Goal: Transaction & Acquisition: Purchase product/service

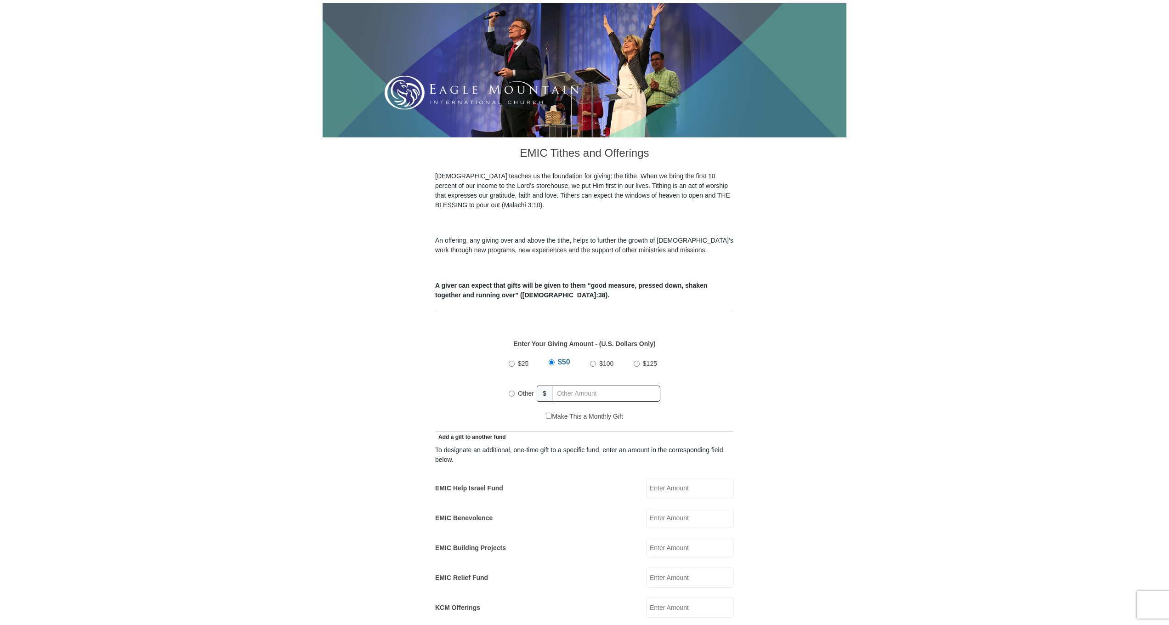
scroll to position [123, 0]
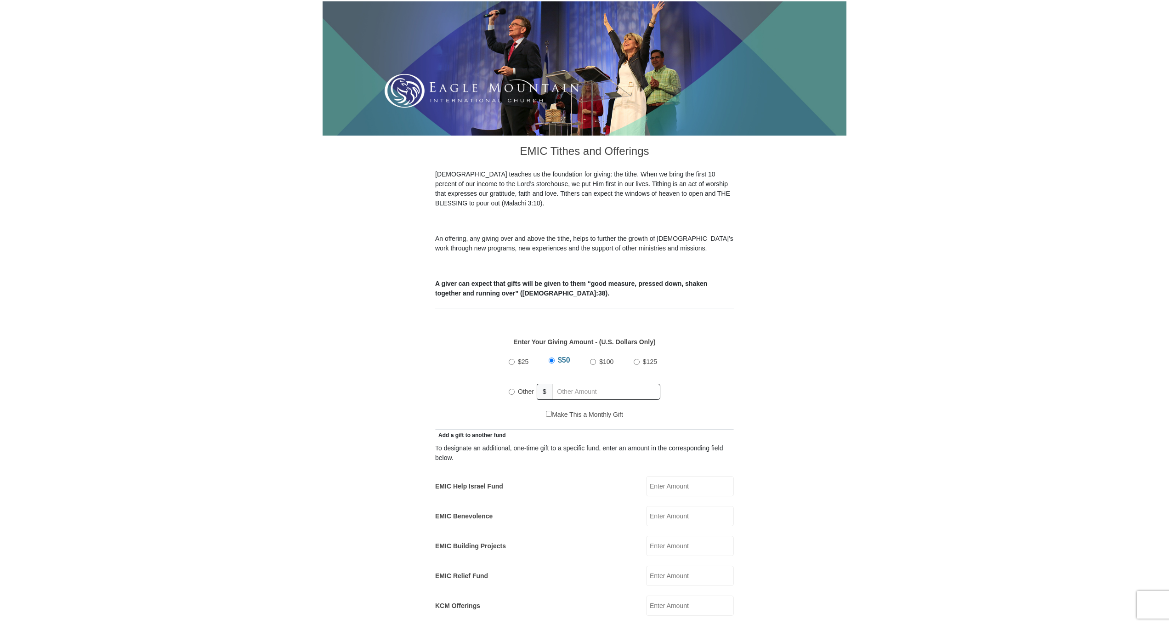
click at [521, 388] on span "Other" at bounding box center [526, 391] width 16 height 7
click at [515, 389] on input "Other" at bounding box center [512, 392] width 6 height 6
radio input "true"
click at [590, 384] on input "text" at bounding box center [607, 392] width 105 height 16
type input "10"
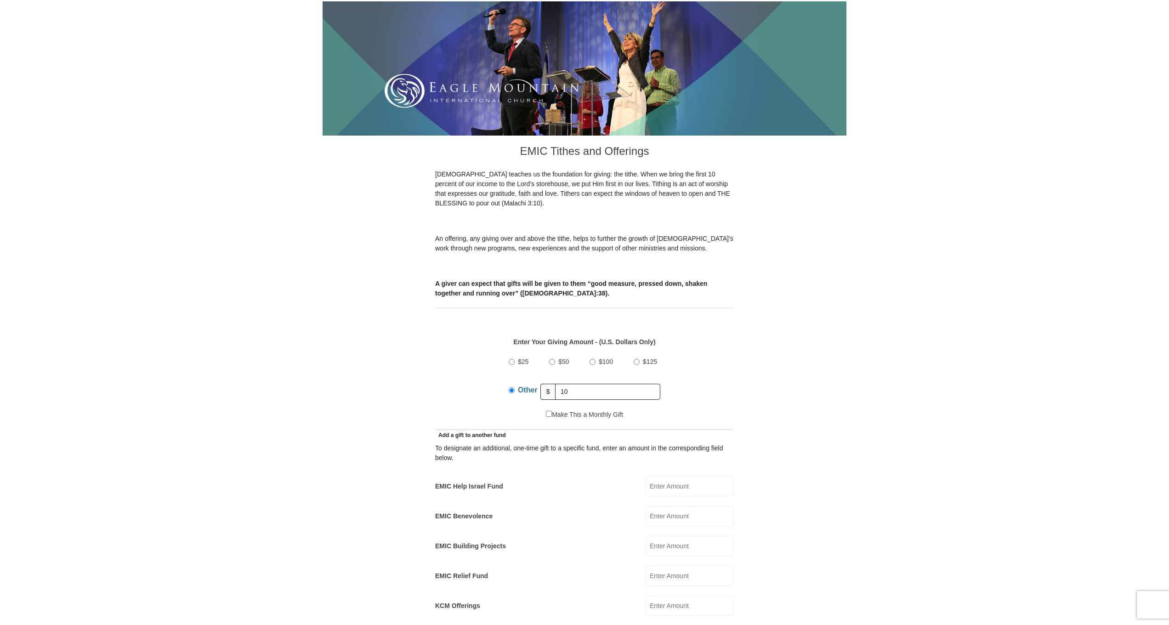
click at [688, 383] on div "$25 $50 $100 $125 Other $ 10" at bounding box center [584, 380] width 289 height 60
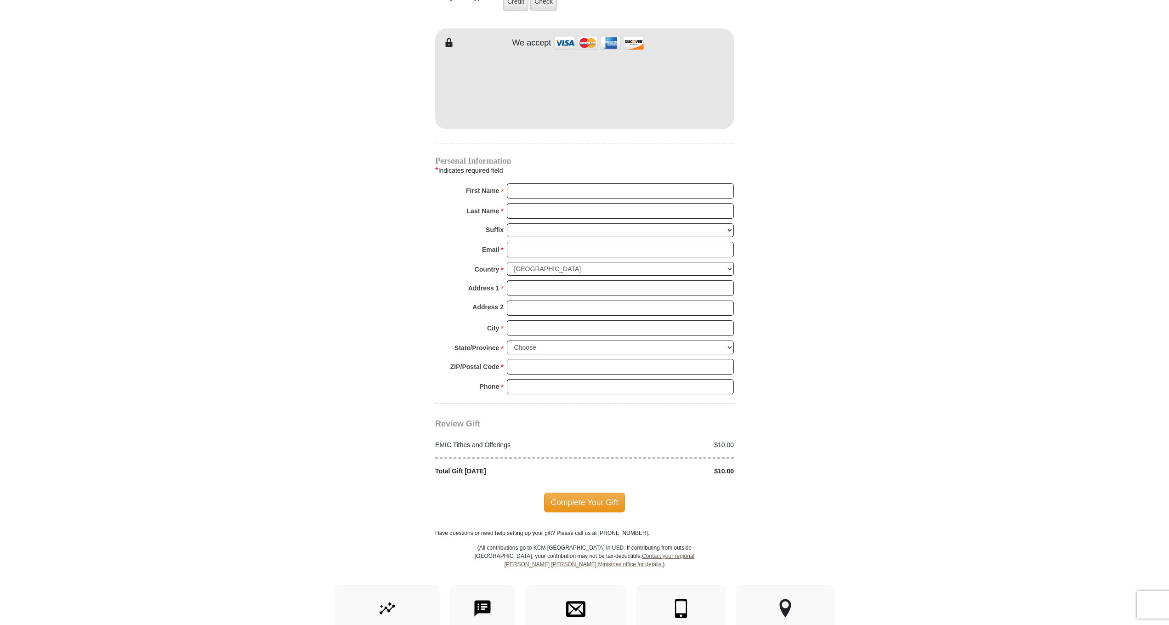
scroll to position [827, 0]
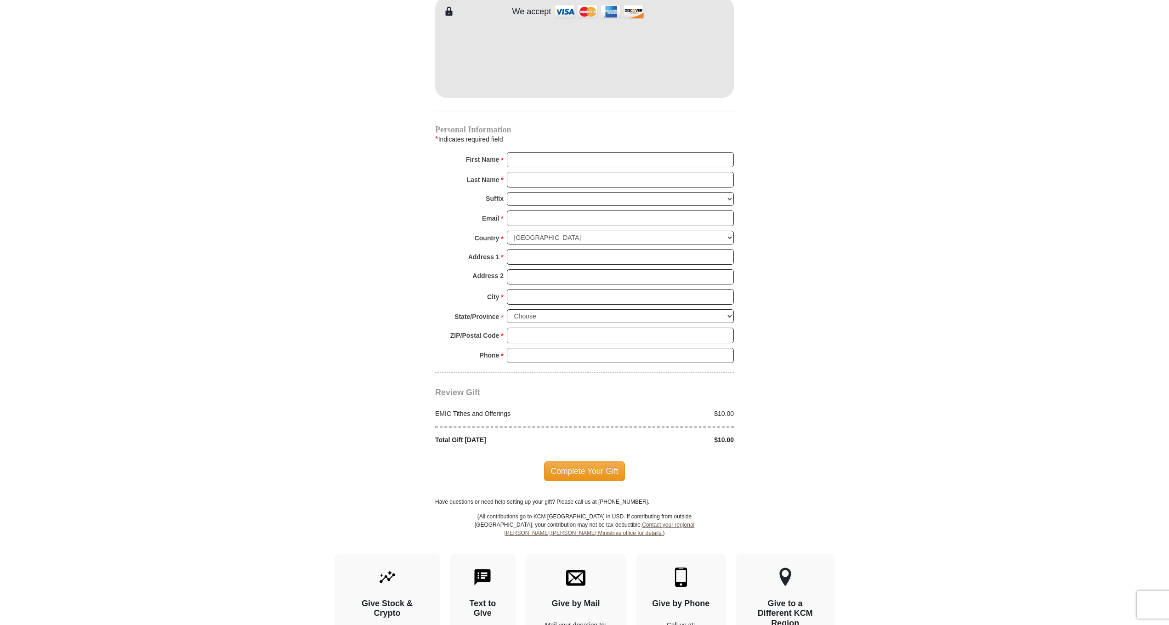
click at [526, 136] on div "Personal Information * Indicates required field First Name * Please enter First…" at bounding box center [584, 249] width 299 height 246
click at [524, 152] on input "First Name *" at bounding box center [620, 160] width 227 height 16
type input "Lyanne"
type input "Rosario"
type input "lrosar98@gmail.com"
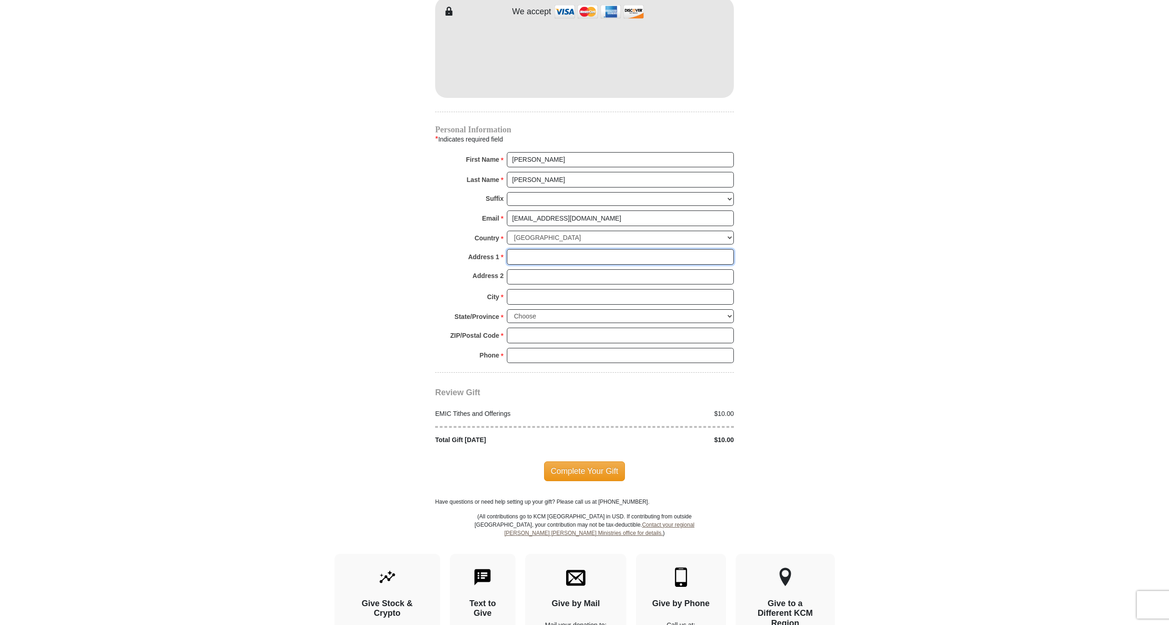
type input "1964 Old Peachtree Rd NE, Lawrenceville"
type input "Lawrenceville"
select select "GA"
type input "30043"
type input "4047161352"
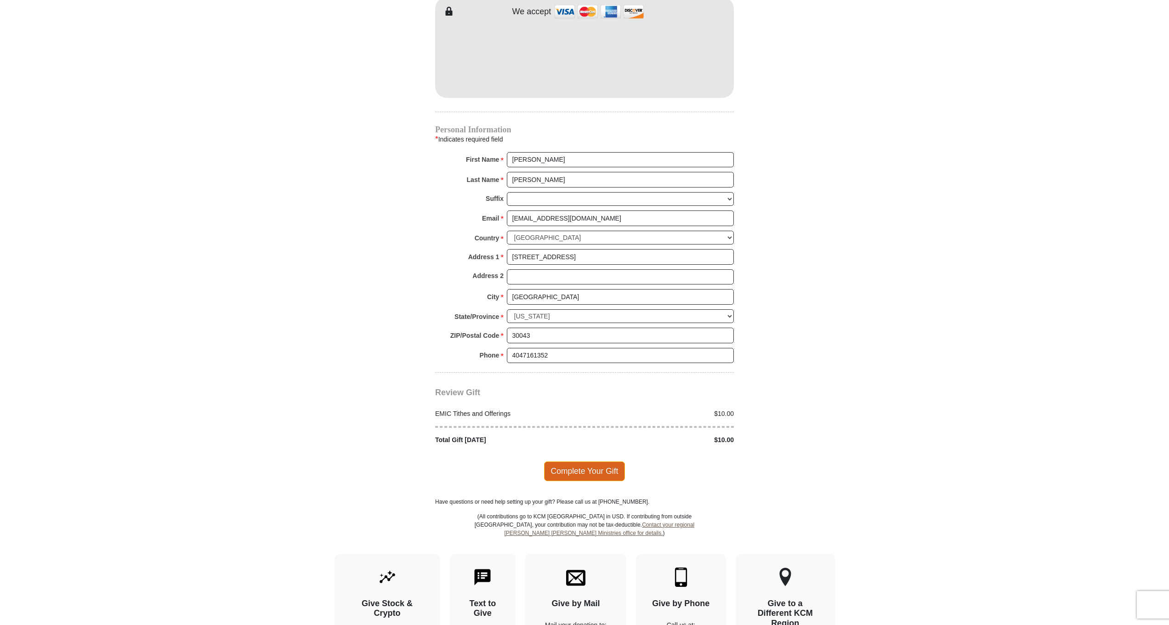
click at [562, 461] on span "Complete Your Gift" at bounding box center [584, 470] width 81 height 19
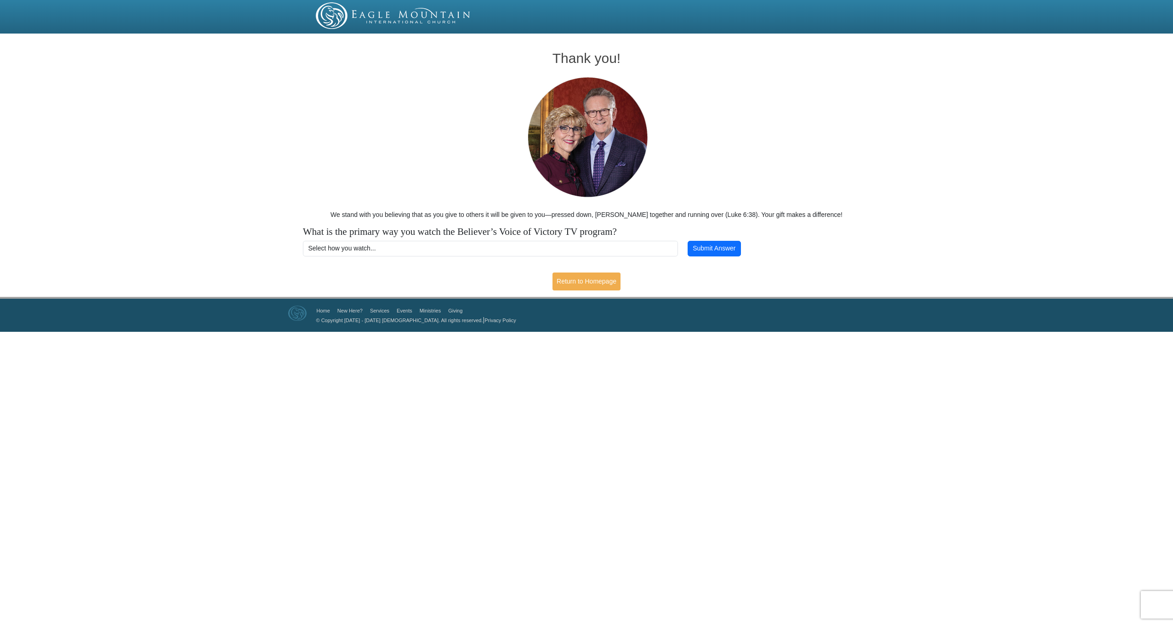
click at [897, 124] on div "Thank you! We stand with you believing that as you give to others it will be gi…" at bounding box center [586, 167] width 1173 height 260
click at [545, 250] on select "Select how you watch... Daystar Morning Daystar Evening [DOMAIN_NAME] [DOMAIN_N…" at bounding box center [490, 249] width 375 height 16
select select "YOUTUBE"
click at [303, 241] on select "Select how you watch... Daystar Morning Daystar Evening [DOMAIN_NAME] [DOMAIN_N…" at bounding box center [490, 249] width 375 height 16
click at [717, 254] on button "Submit Answer" at bounding box center [714, 249] width 53 height 16
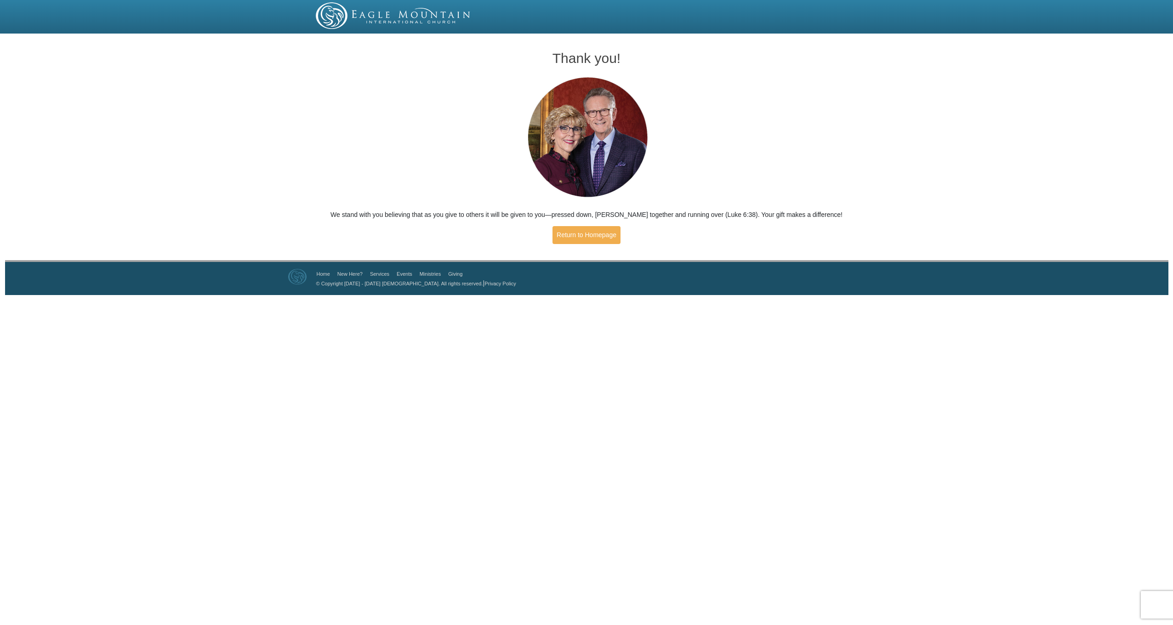
drag, startPoint x: 371, startPoint y: 11, endPoint x: 381, endPoint y: 11, distance: 9.7
click at [371, 11] on img at bounding box center [393, 15] width 155 height 27
